Goal: Check status: Check status

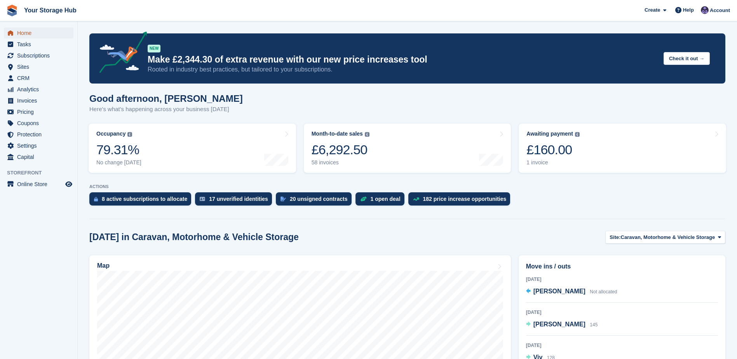
drag, startPoint x: 0, startPoint y: 0, endPoint x: 30, endPoint y: 31, distance: 43.7
click at [30, 31] on span "Home" at bounding box center [40, 33] width 47 height 11
click at [573, 152] on div "£215.00" at bounding box center [552, 150] width 53 height 16
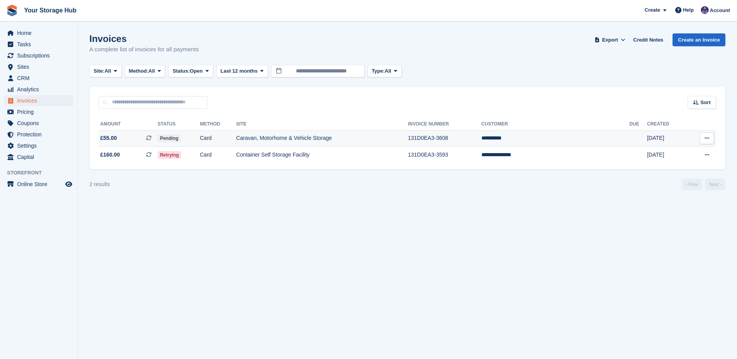
click at [152, 136] on icon at bounding box center [148, 137] width 5 height 5
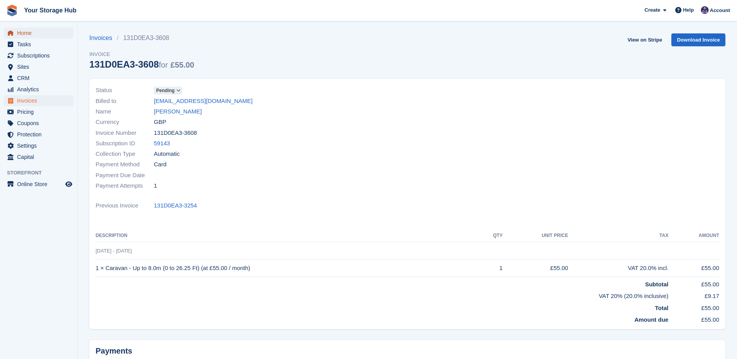
click at [35, 33] on span "Home" at bounding box center [40, 33] width 47 height 11
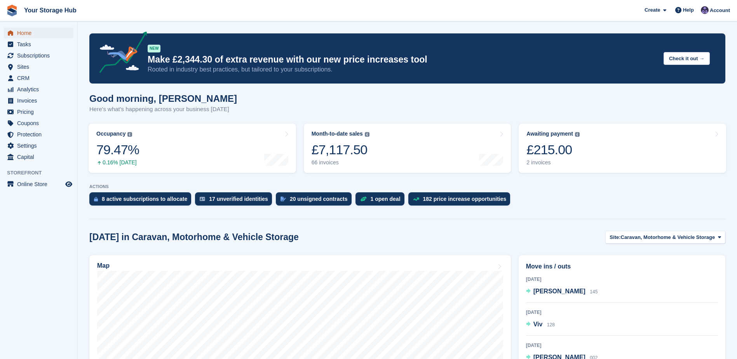
click at [23, 33] on span "Home" at bounding box center [40, 33] width 47 height 11
click at [28, 34] on span "Home" at bounding box center [40, 33] width 47 height 11
